Goal: Task Accomplishment & Management: Use online tool/utility

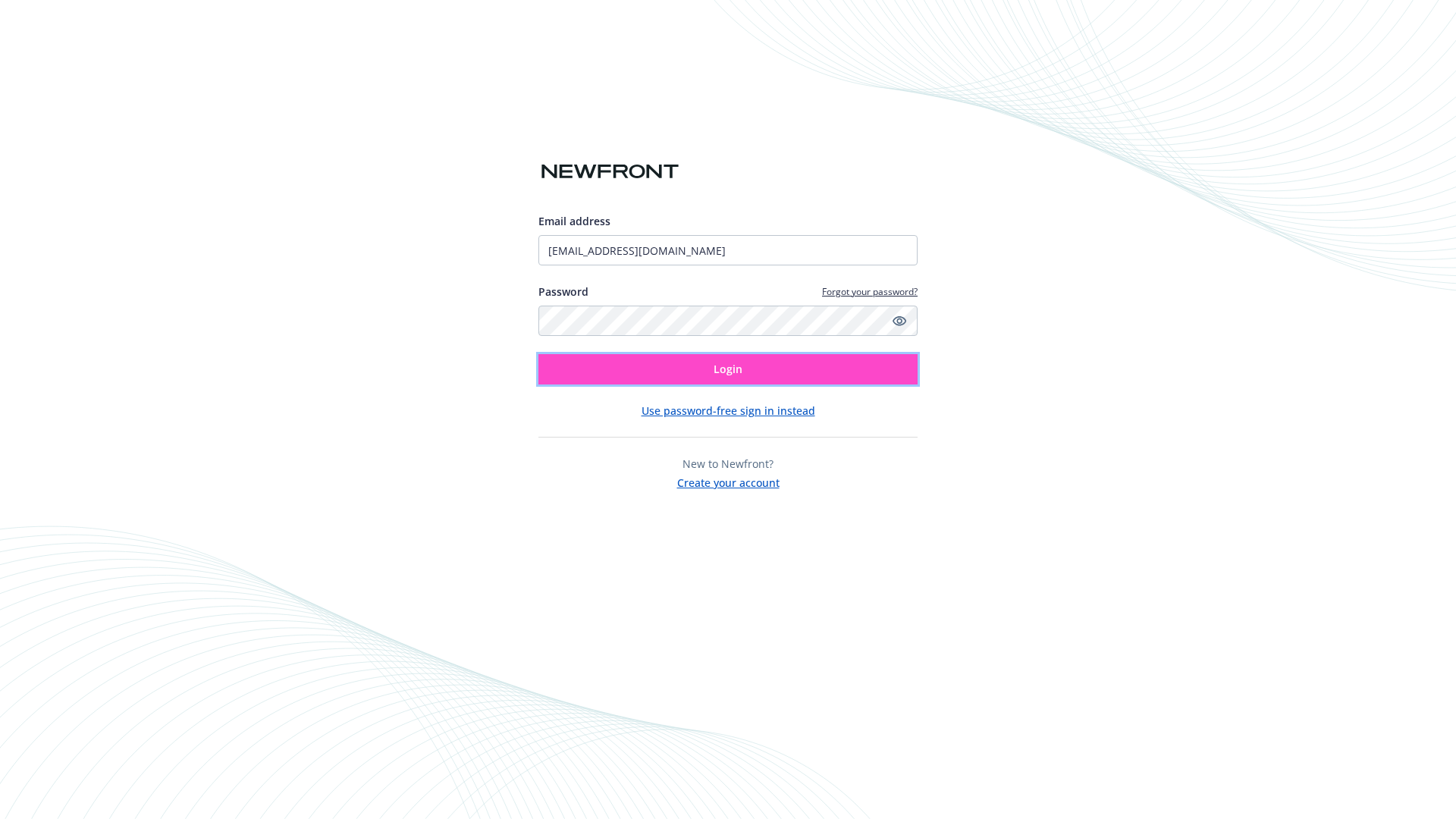
click at [728, 370] on span "Login" at bounding box center [728, 369] width 29 height 15
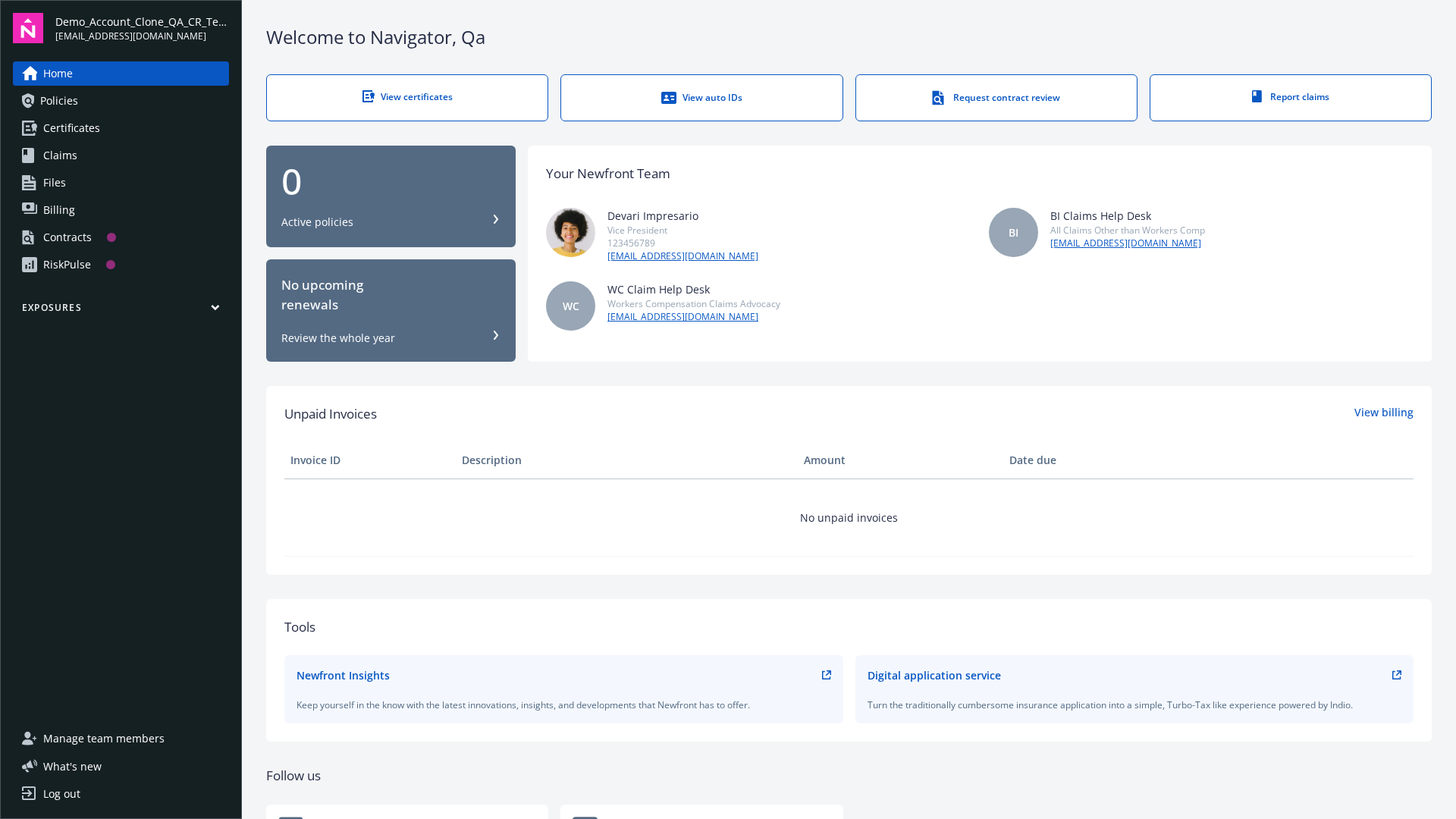
click at [142, 28] on span "Demo_Account_Clone_QA_CR_Tests_Prospect" at bounding box center [142, 22] width 173 height 16
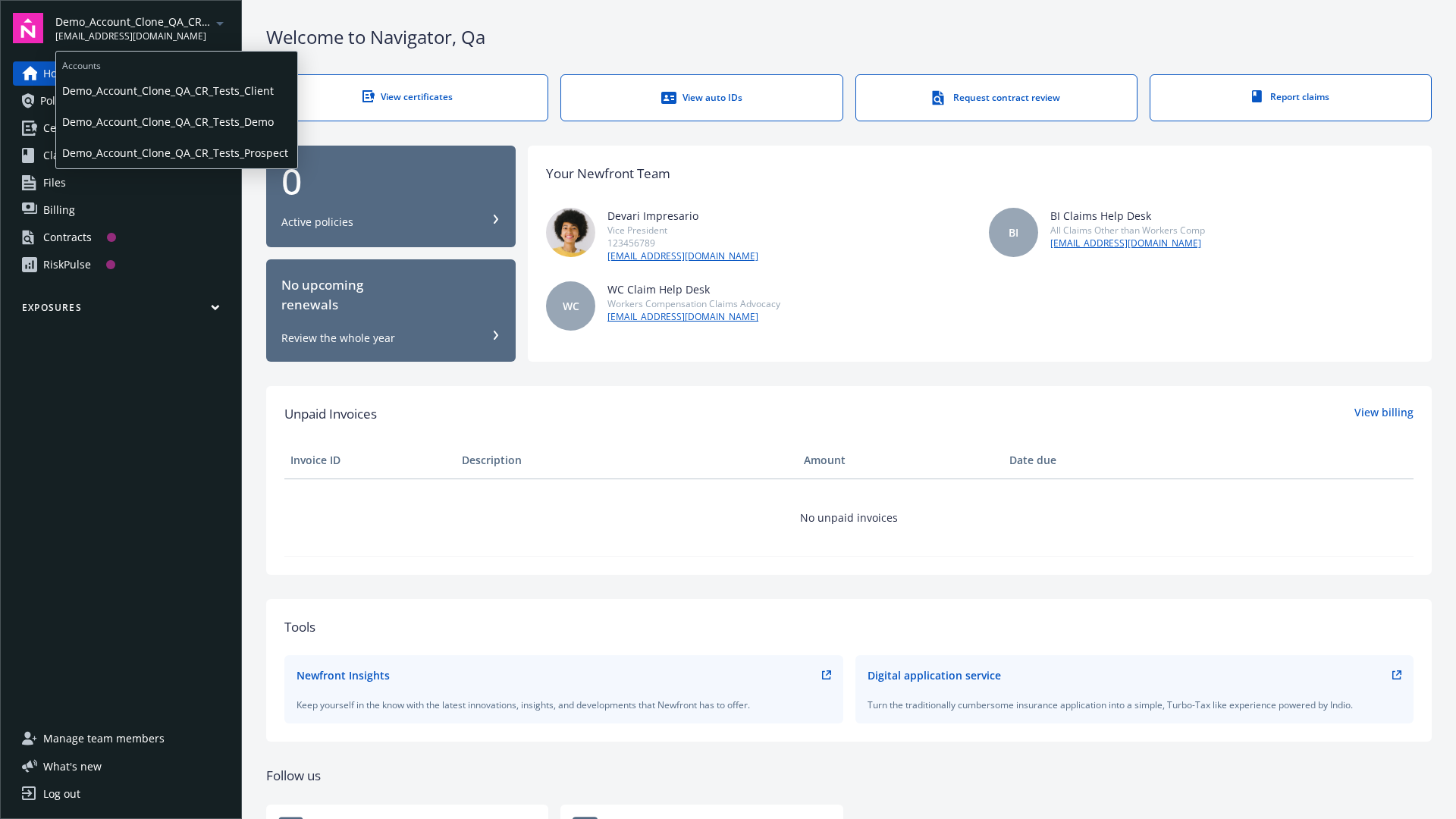
click at [175, 90] on span "Demo_Account_Clone_QA_CR_Tests_Client" at bounding box center [177, 91] width 229 height 31
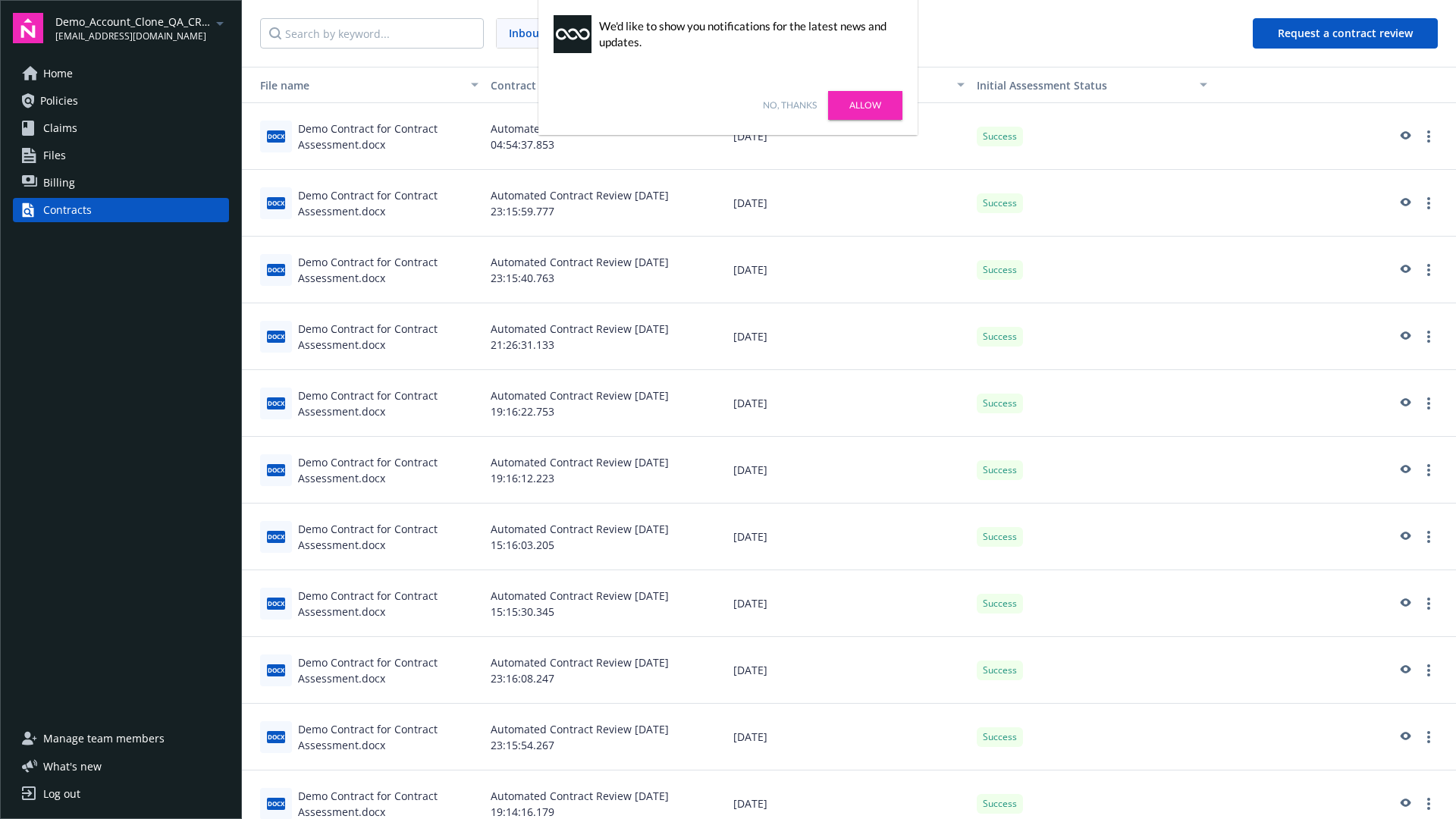
click at [790, 105] on link "No, thanks" at bounding box center [790, 105] width 54 height 14
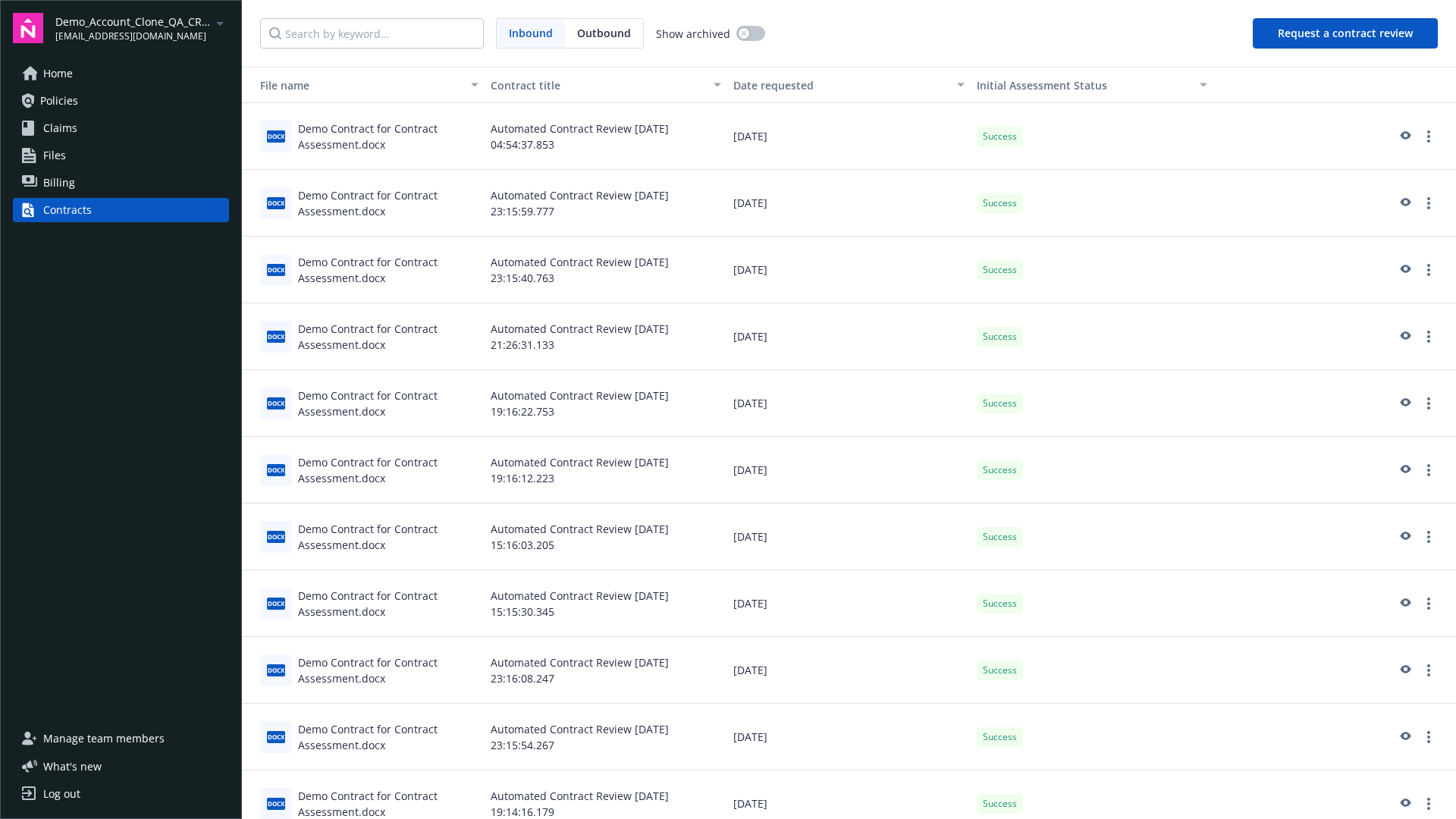
click at [1347, 33] on button "Request a contract review" at bounding box center [1346, 32] width 185 height 30
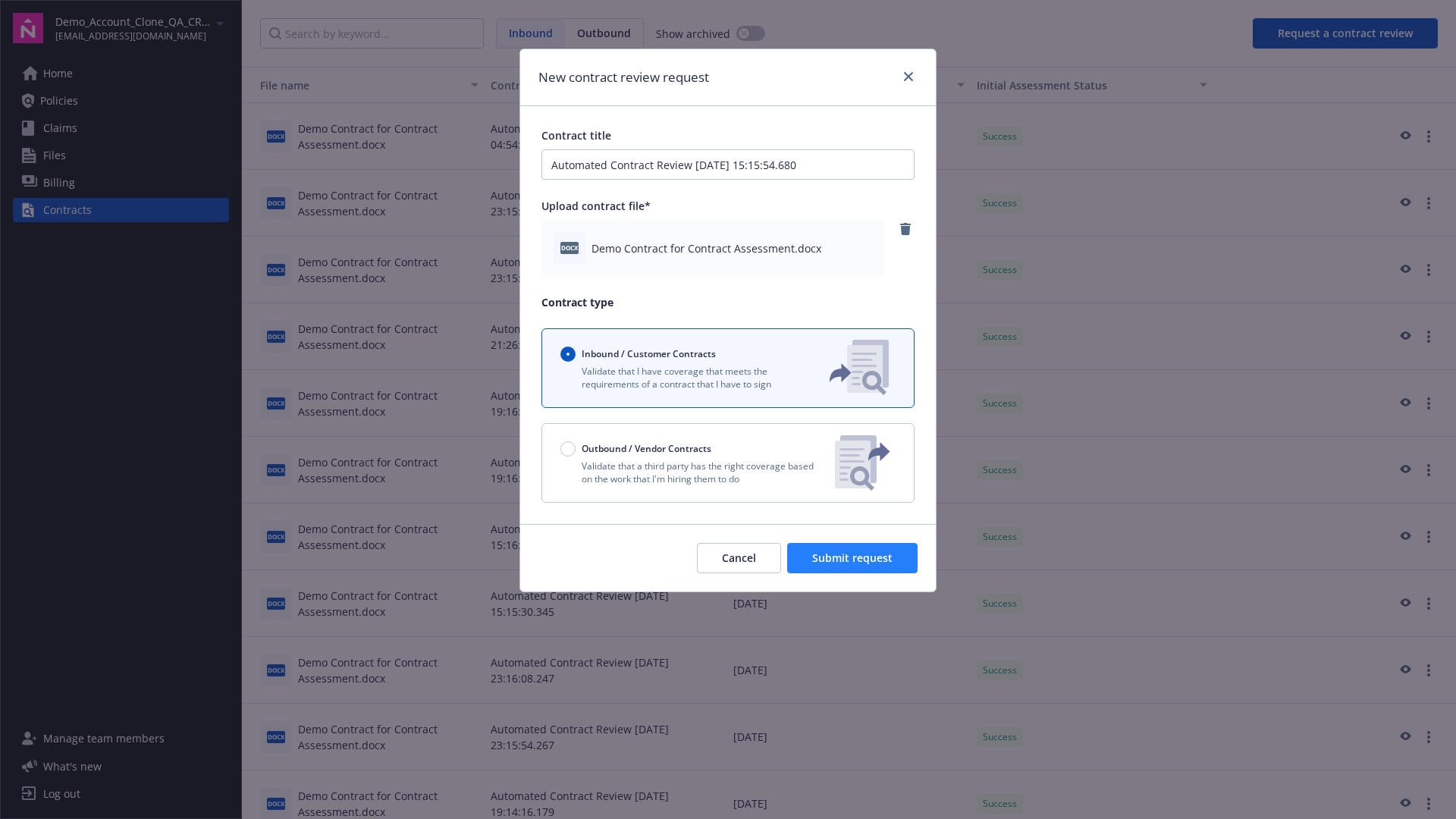
type input "Automated Contract Review 08-28-2025 15:15:54.680"
click at [854, 559] on span "Submit request" at bounding box center [852, 558] width 80 height 15
